Goal: Subscribe to service/newsletter

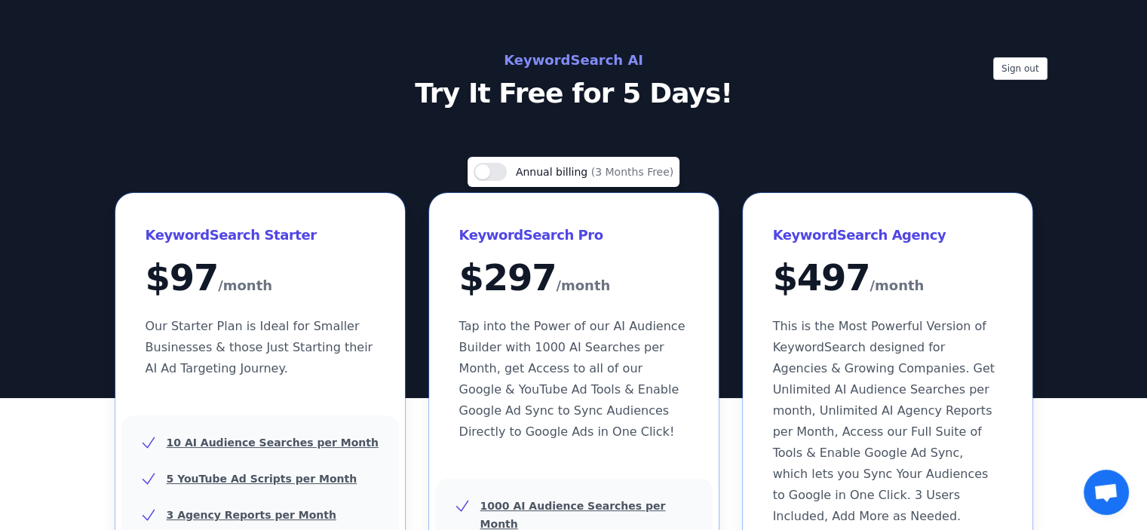
click at [564, 60] on h2 "KeywordSearch AI" at bounding box center [573, 60] width 675 height 24
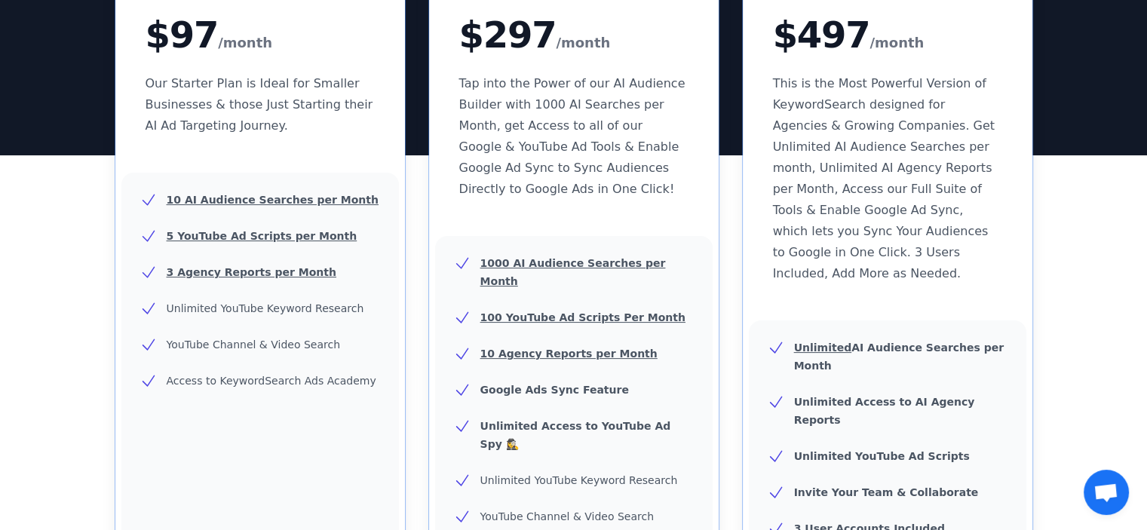
scroll to position [151, 0]
